Goal: Navigation & Orientation: Find specific page/section

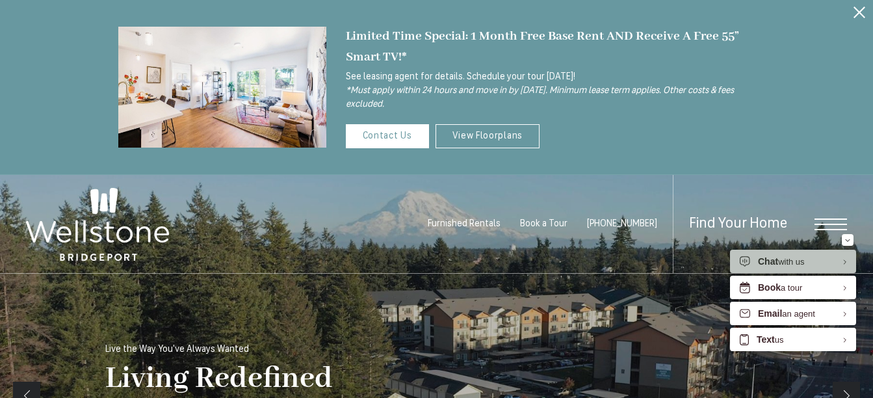
click at [855, 10] on icon "Close Alert" at bounding box center [860, 13] width 12 height 12
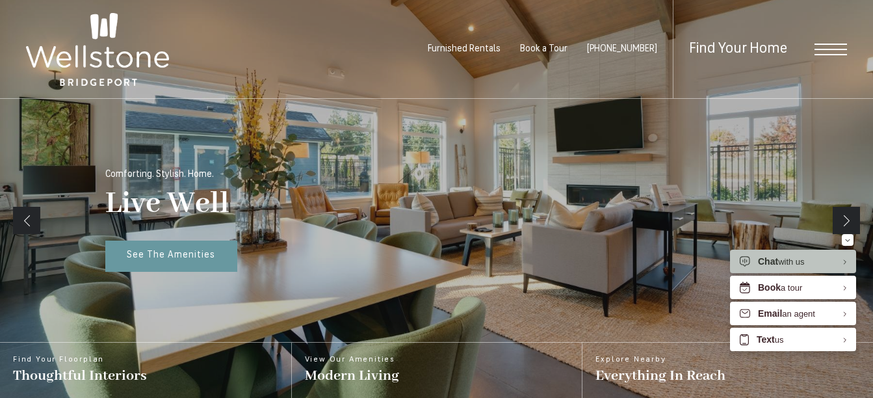
click at [826, 50] on span "Open Menu" at bounding box center [831, 50] width 33 height 12
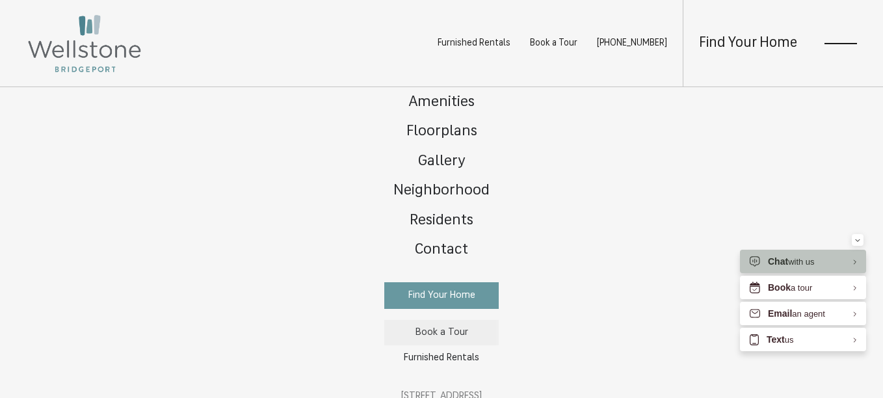
scroll to position [82, 0]
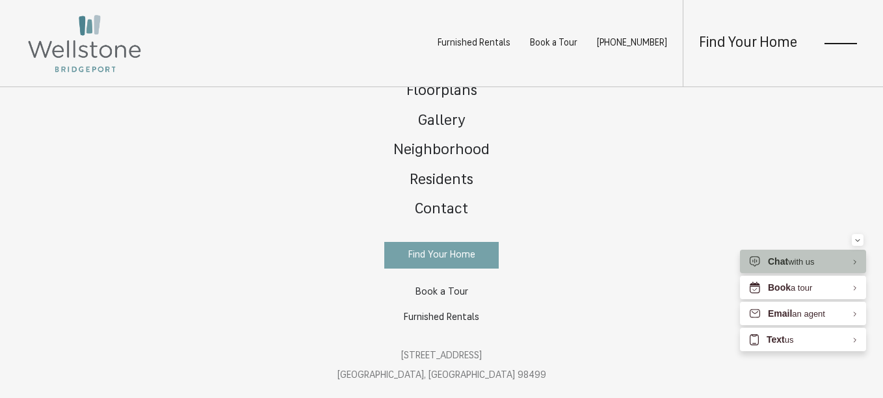
click at [430, 256] on span "Find Your Home" at bounding box center [441, 255] width 67 height 10
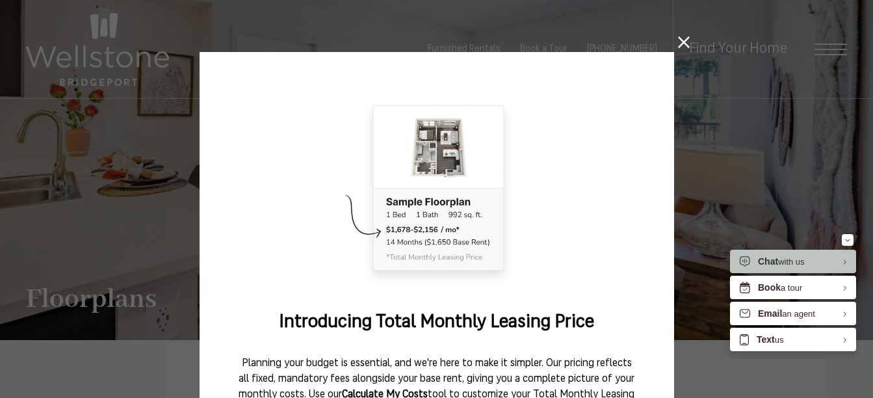
click at [678, 40] on icon at bounding box center [684, 42] width 12 height 12
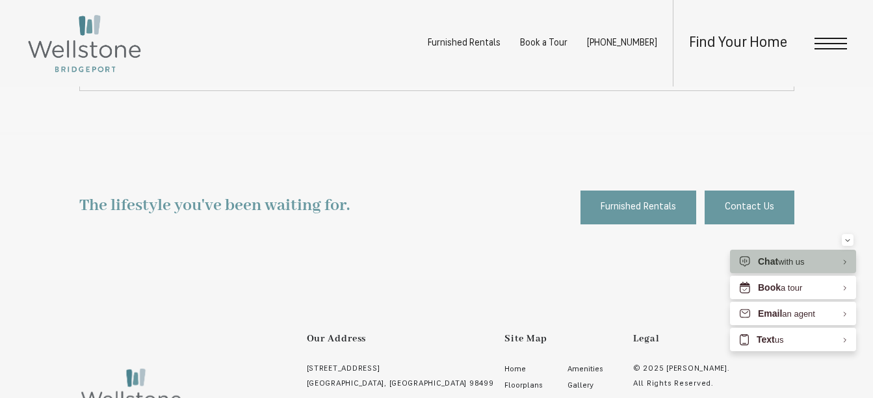
scroll to position [2341, 0]
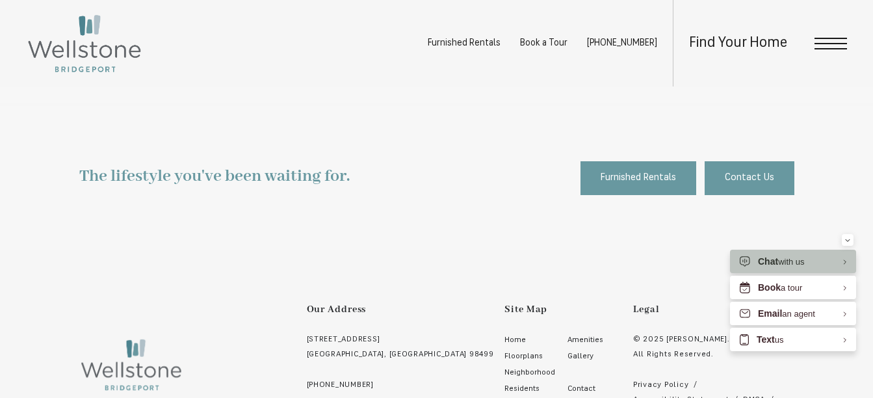
click at [745, 43] on span "Find Your Home" at bounding box center [738, 43] width 98 height 15
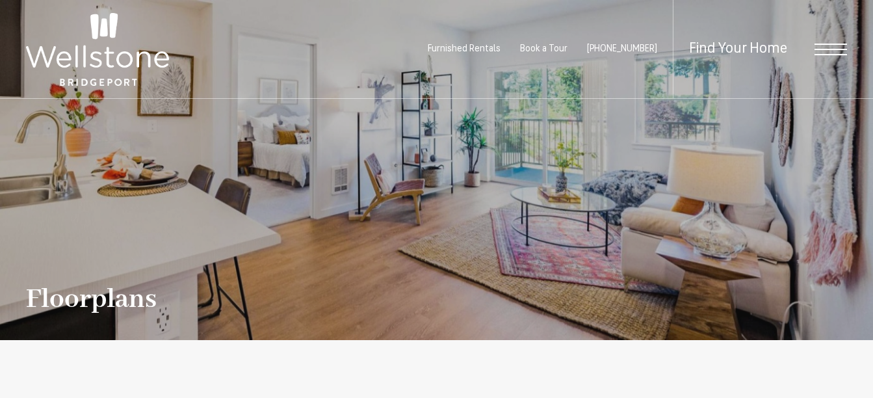
click at [836, 51] on span "Open Menu" at bounding box center [831, 50] width 33 height 12
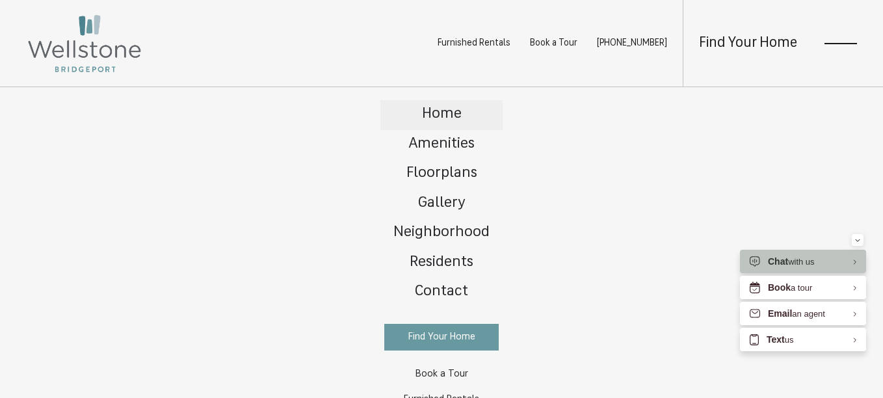
click at [438, 109] on span "Home" at bounding box center [442, 114] width 40 height 15
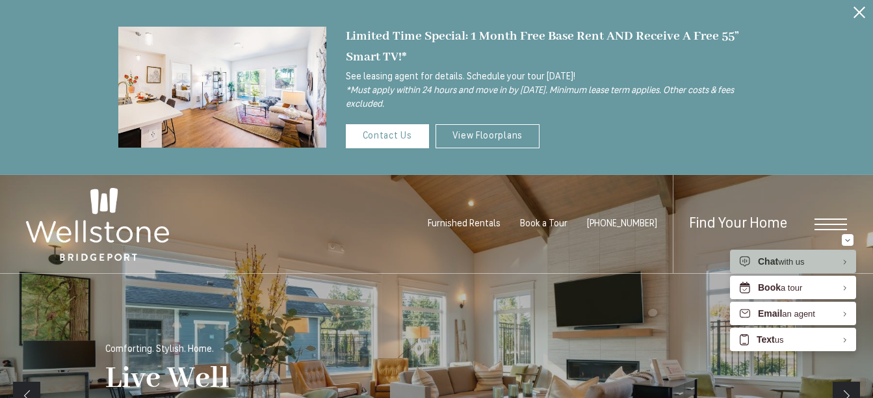
click at [860, 9] on icon "Close Alert" at bounding box center [860, 13] width 12 height 12
click at [859, 12] on icon "Close Alert" at bounding box center [860, 13] width 12 height 12
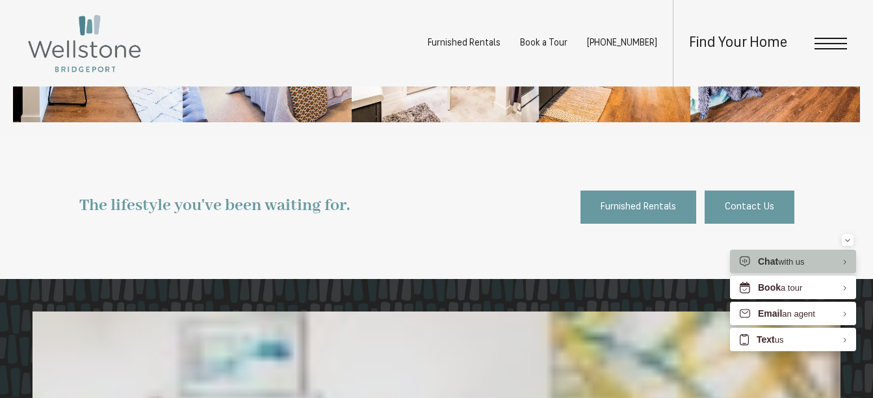
scroll to position [1495, 0]
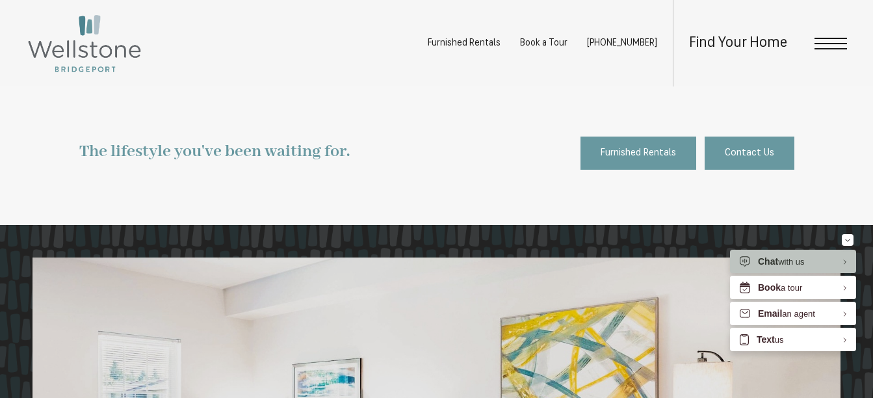
click at [837, 45] on span "Open Menu" at bounding box center [831, 44] width 33 height 12
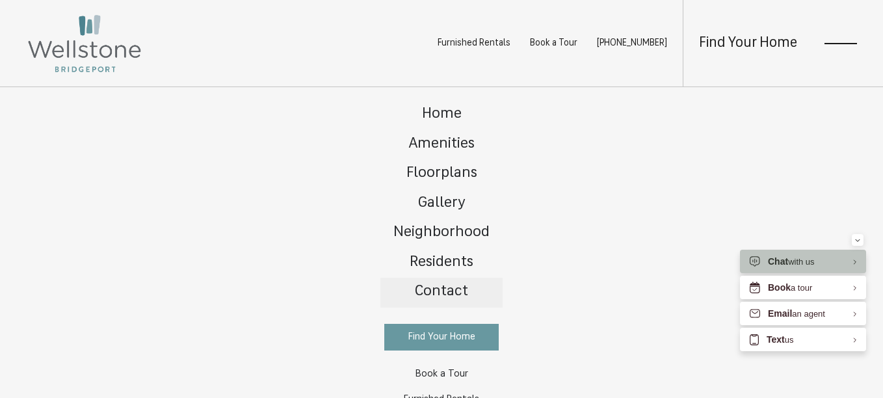
scroll to position [82, 0]
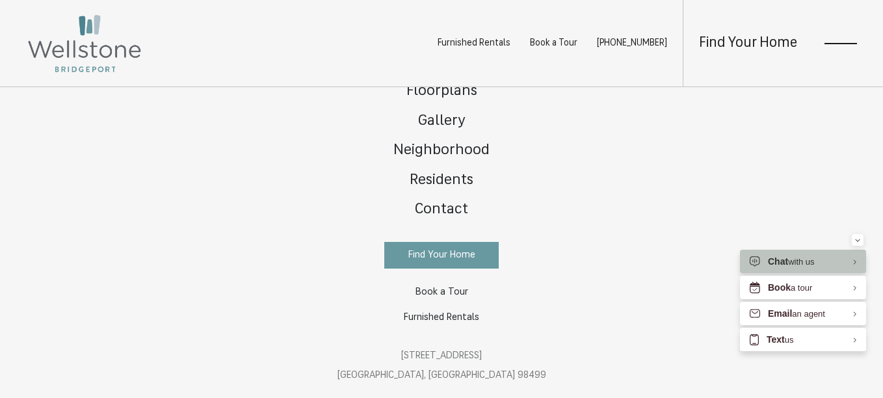
click at [82, 65] on img at bounding box center [84, 43] width 117 height 61
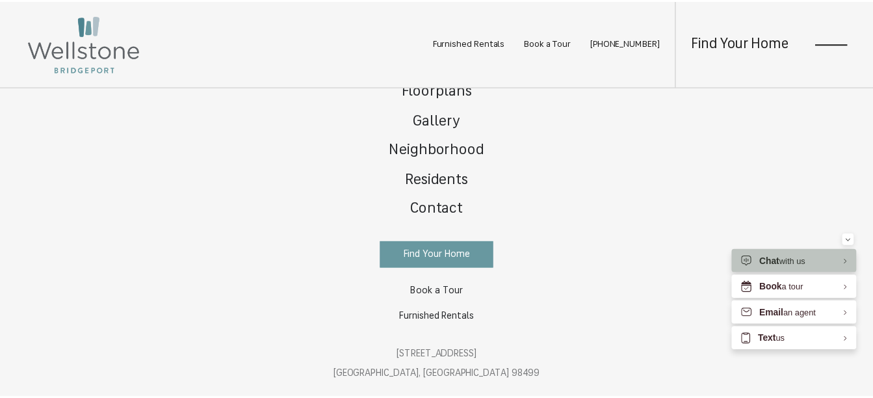
scroll to position [1495, 0]
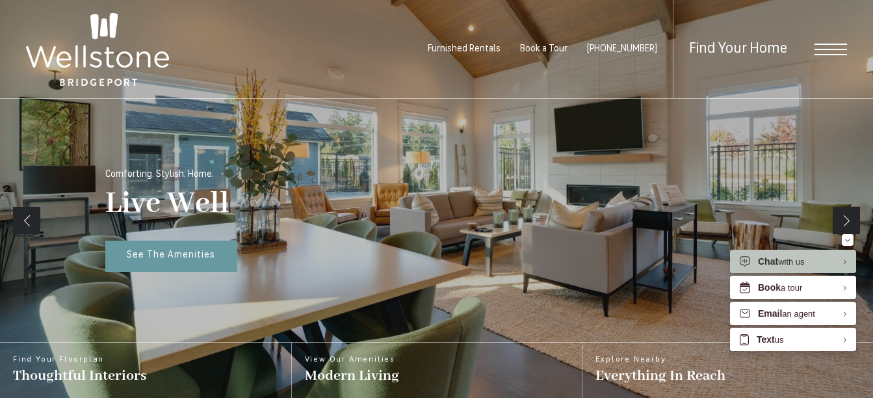
click at [92, 66] on img at bounding box center [97, 49] width 143 height 73
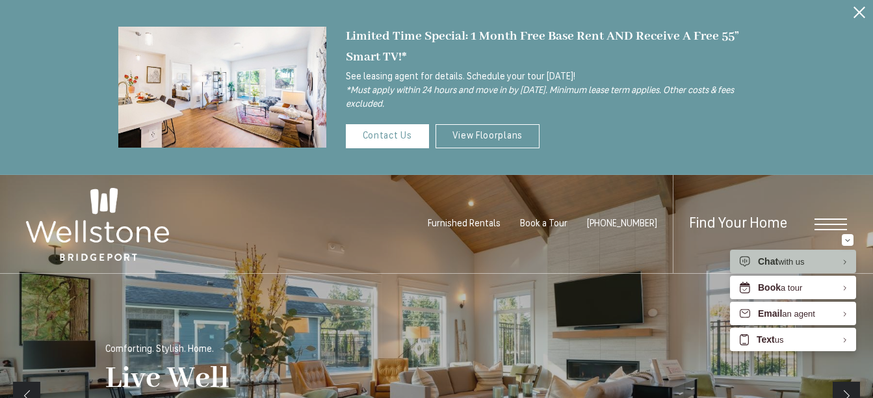
click at [867, 9] on button "Proceed To Website" at bounding box center [859, 12] width 27 height 25
